Goal: Information Seeking & Learning: Learn about a topic

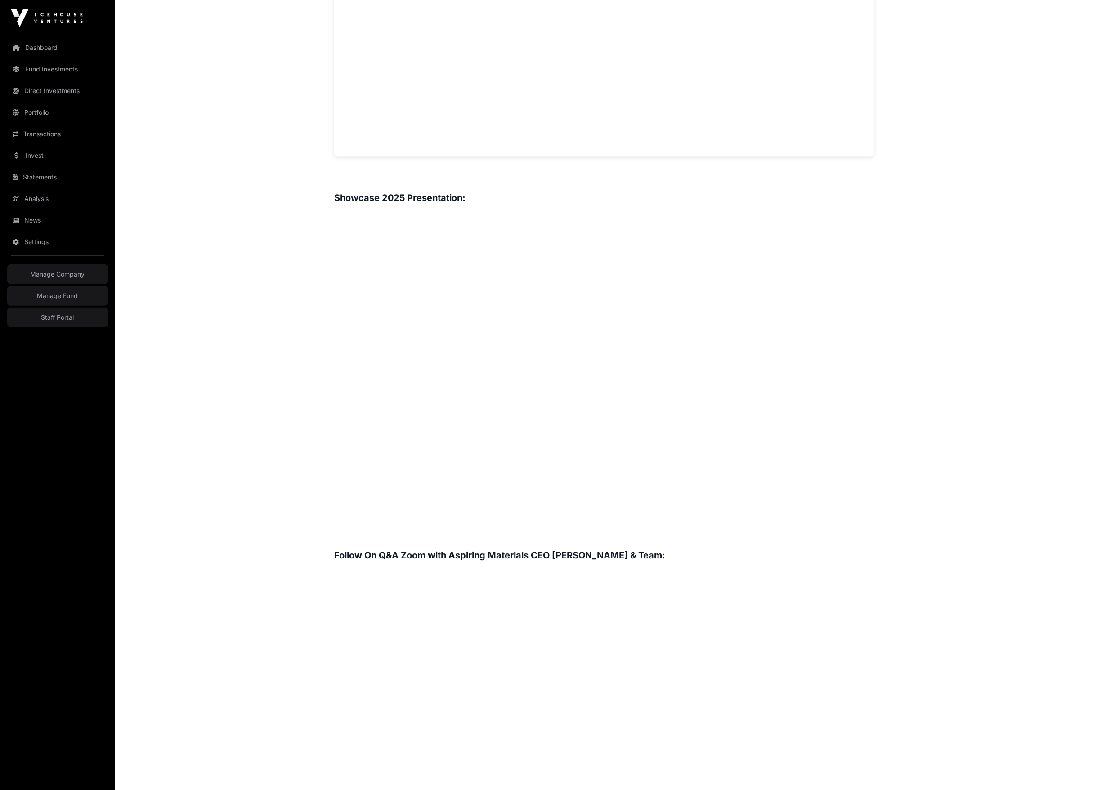
scroll to position [1098, 0]
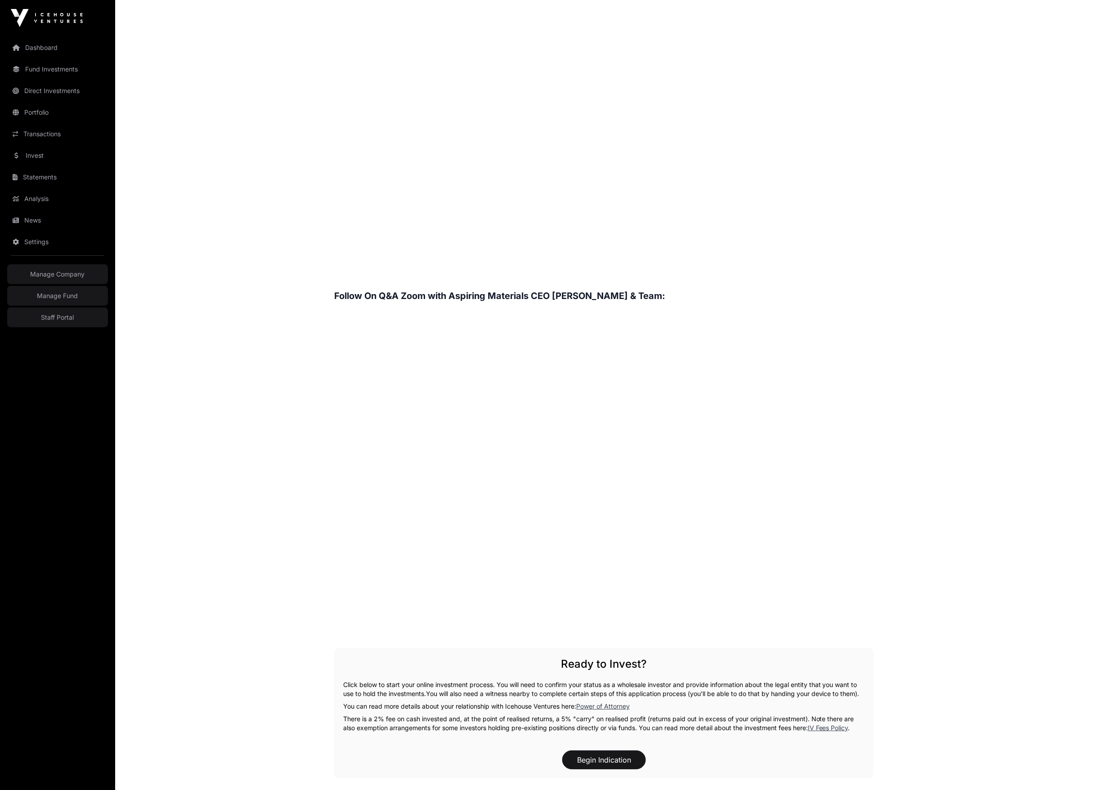
click at [982, 293] on main "Showcase 2025 Aspiring Materials Open Aspiring Materials Direct Converting mini…" at bounding box center [604, 32] width 978 height 2187
click at [965, 292] on main "Showcase 2025 Aspiring Materials Open Aspiring Materials Direct Converting mini…" at bounding box center [604, 32] width 978 height 2187
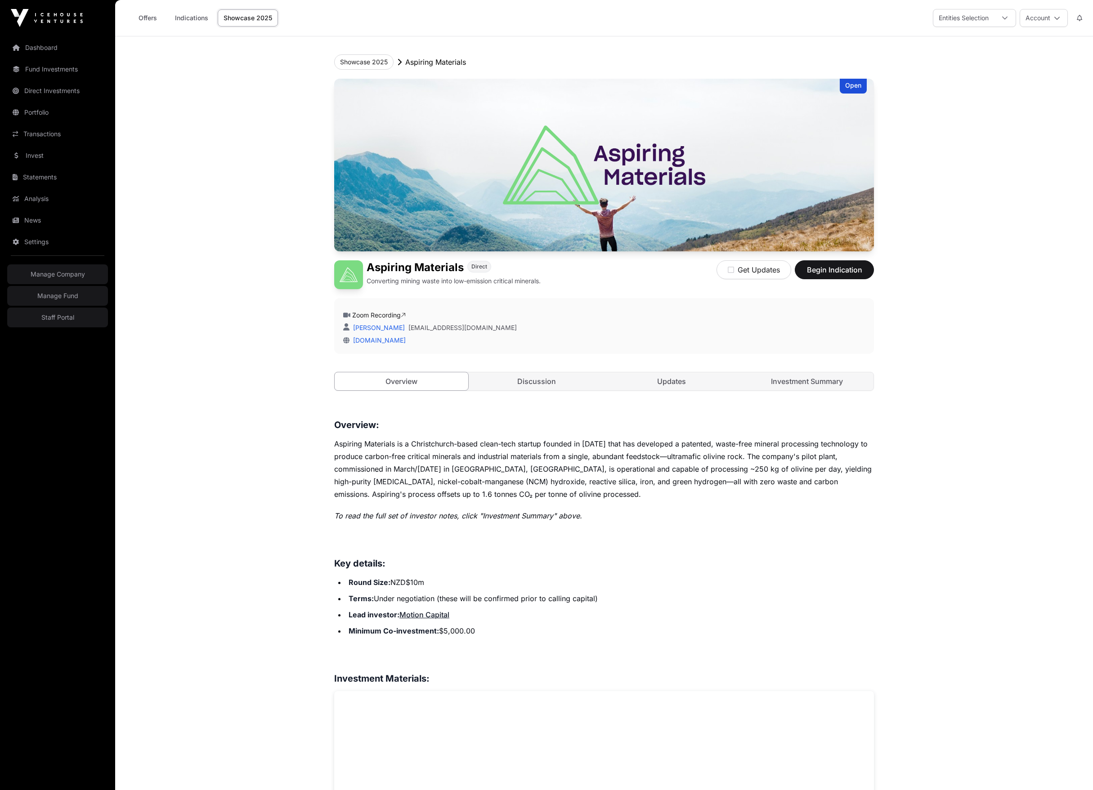
scroll to position [1098, 0]
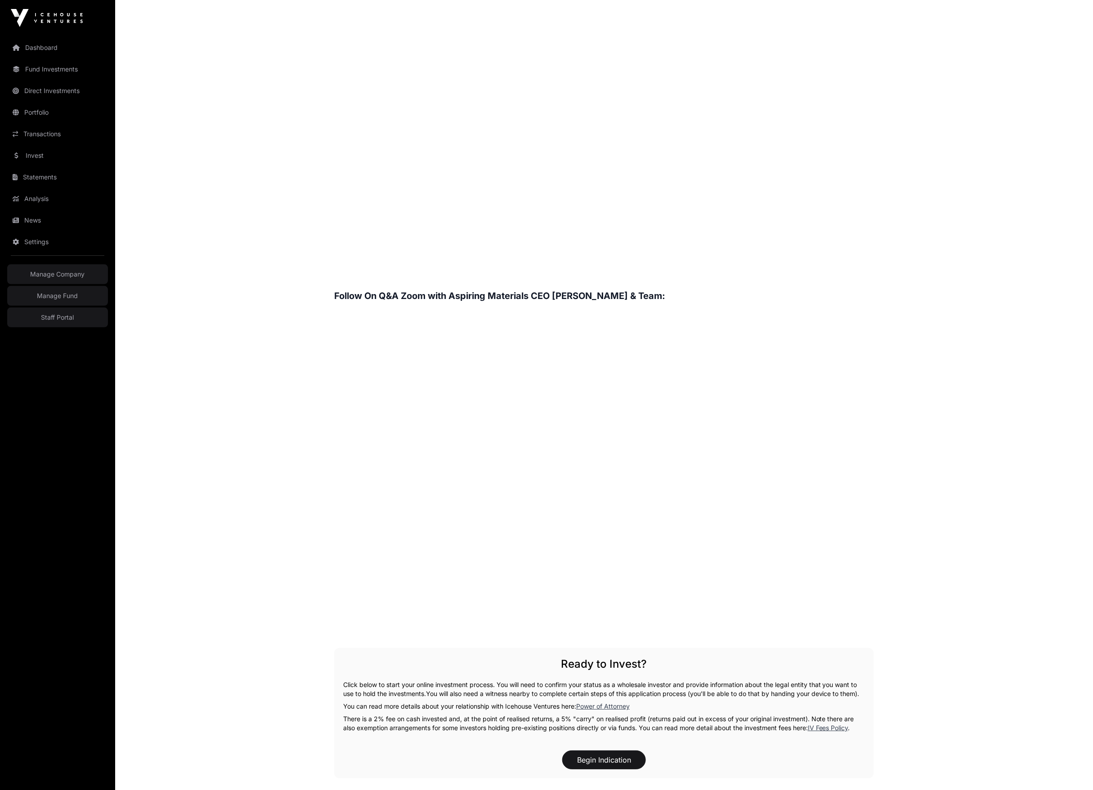
drag, startPoint x: 942, startPoint y: 288, endPoint x: 1004, endPoint y: 266, distance: 66.0
click at [942, 288] on main "Showcase 2025 Aspiring Materials Open Aspiring Materials Direct Converting mini…" at bounding box center [604, 32] width 978 height 2187
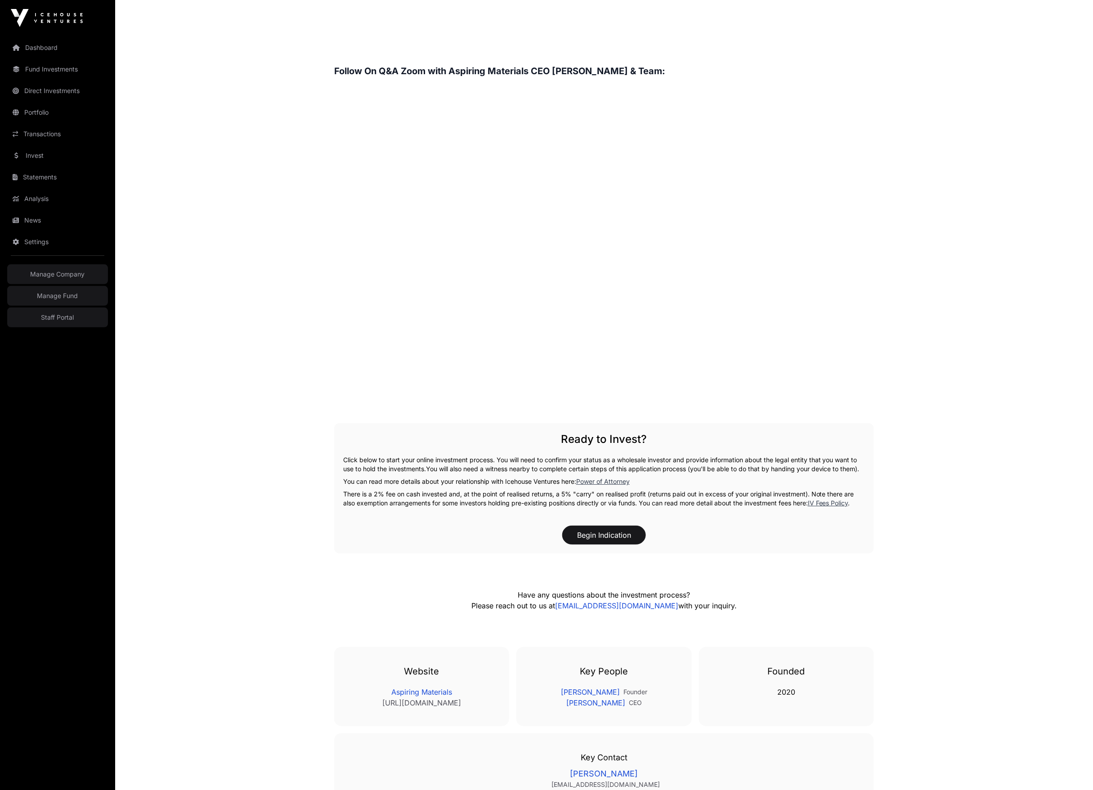
scroll to position [1179, 0]
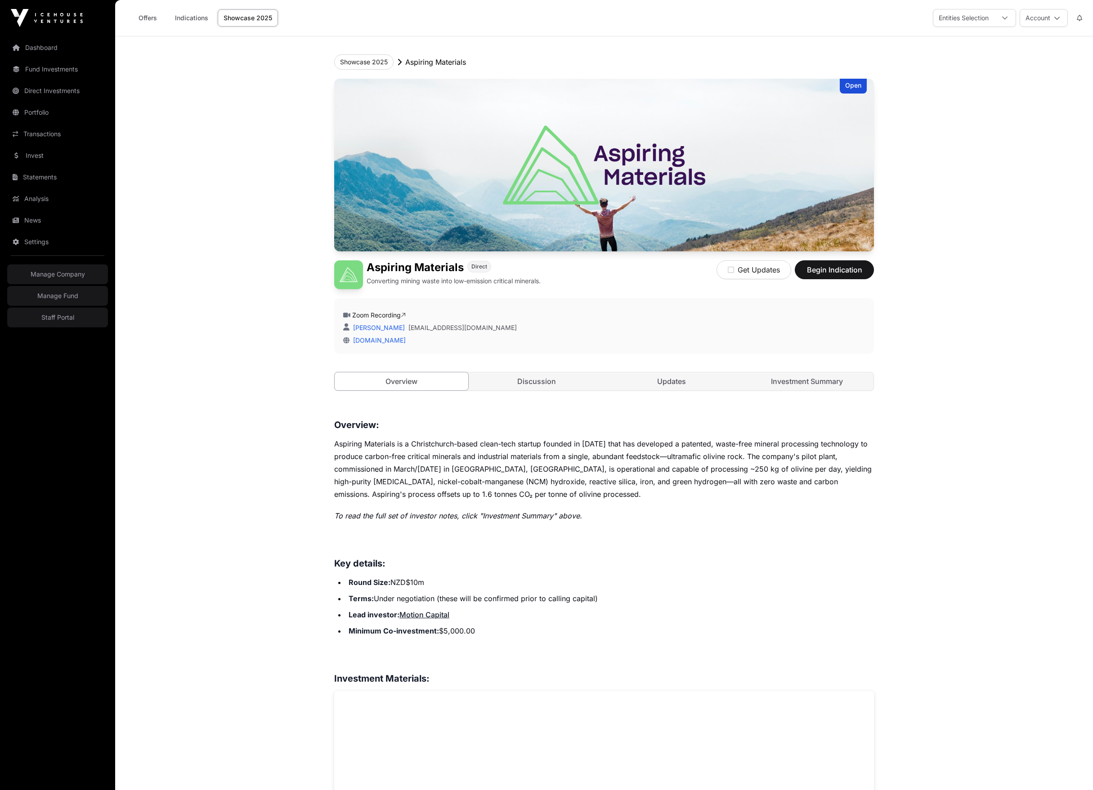
scroll to position [1179, 0]
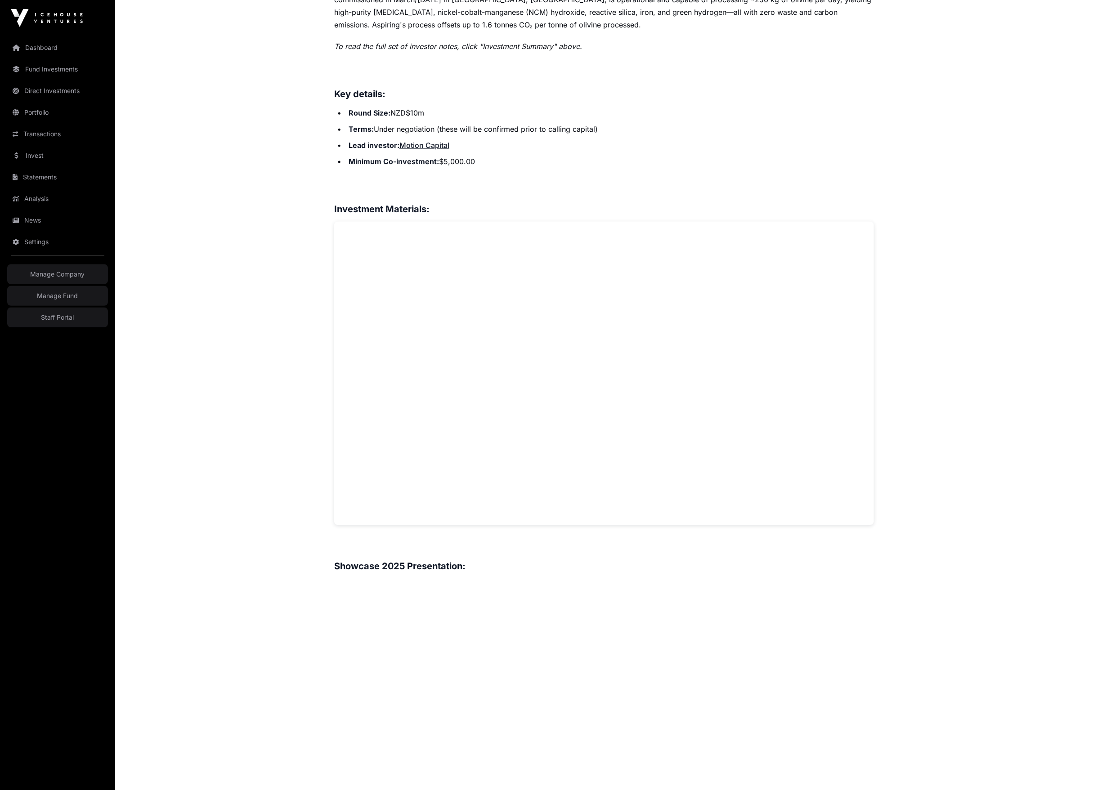
scroll to position [206, 0]
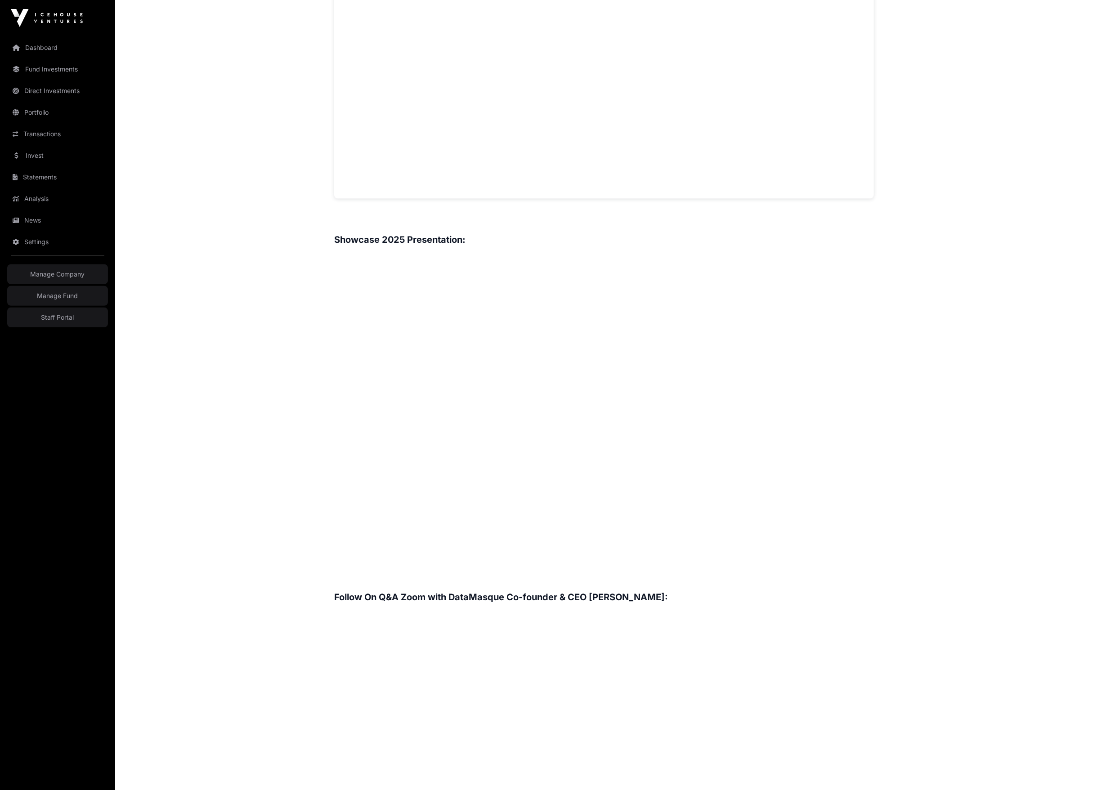
scroll to position [1042, 0]
